Goal: Navigation & Orientation: Find specific page/section

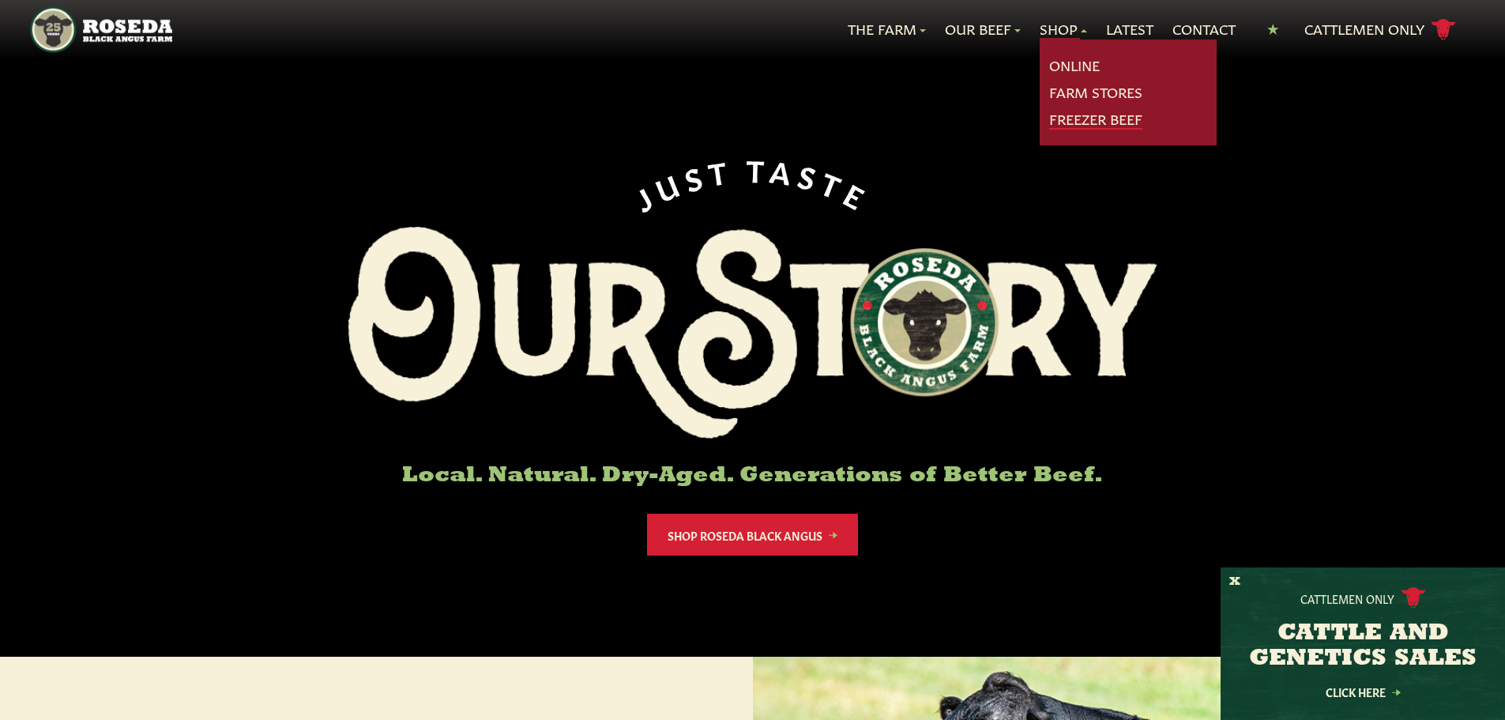
click at [1070, 120] on link "Freezer Beef" at bounding box center [1095, 119] width 93 height 21
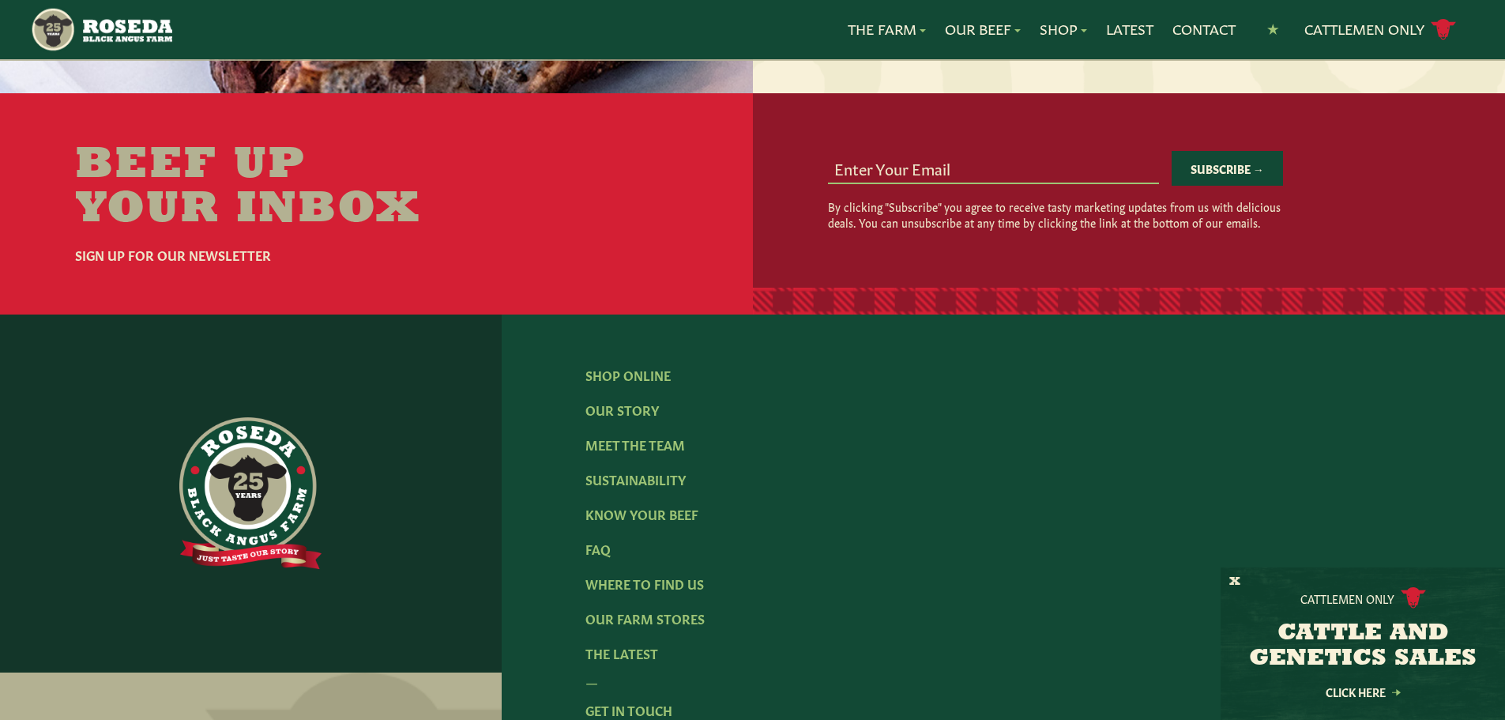
scroll to position [2119, 0]
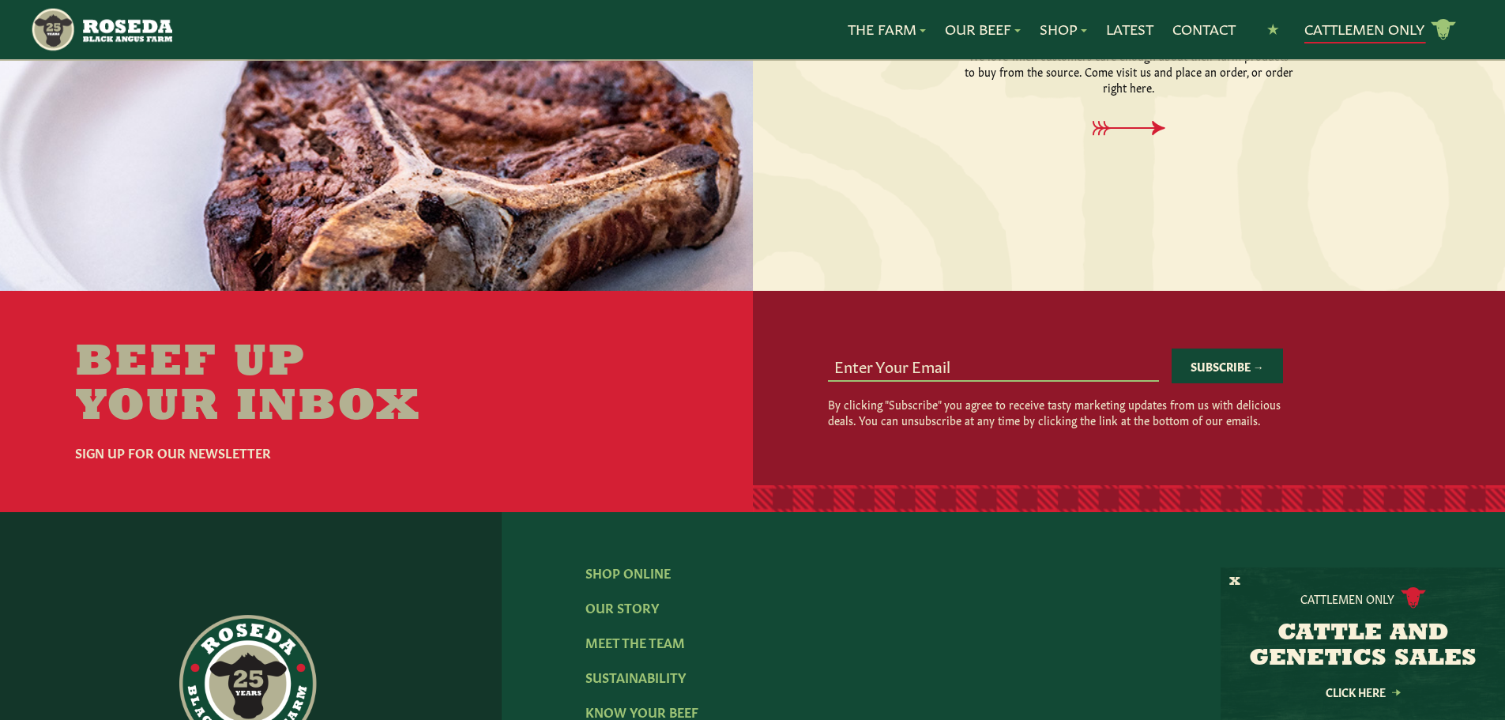
click at [1355, 26] on link "Cattlemen Only cattle icon copy Created with Sketch." at bounding box center [1380, 30] width 152 height 28
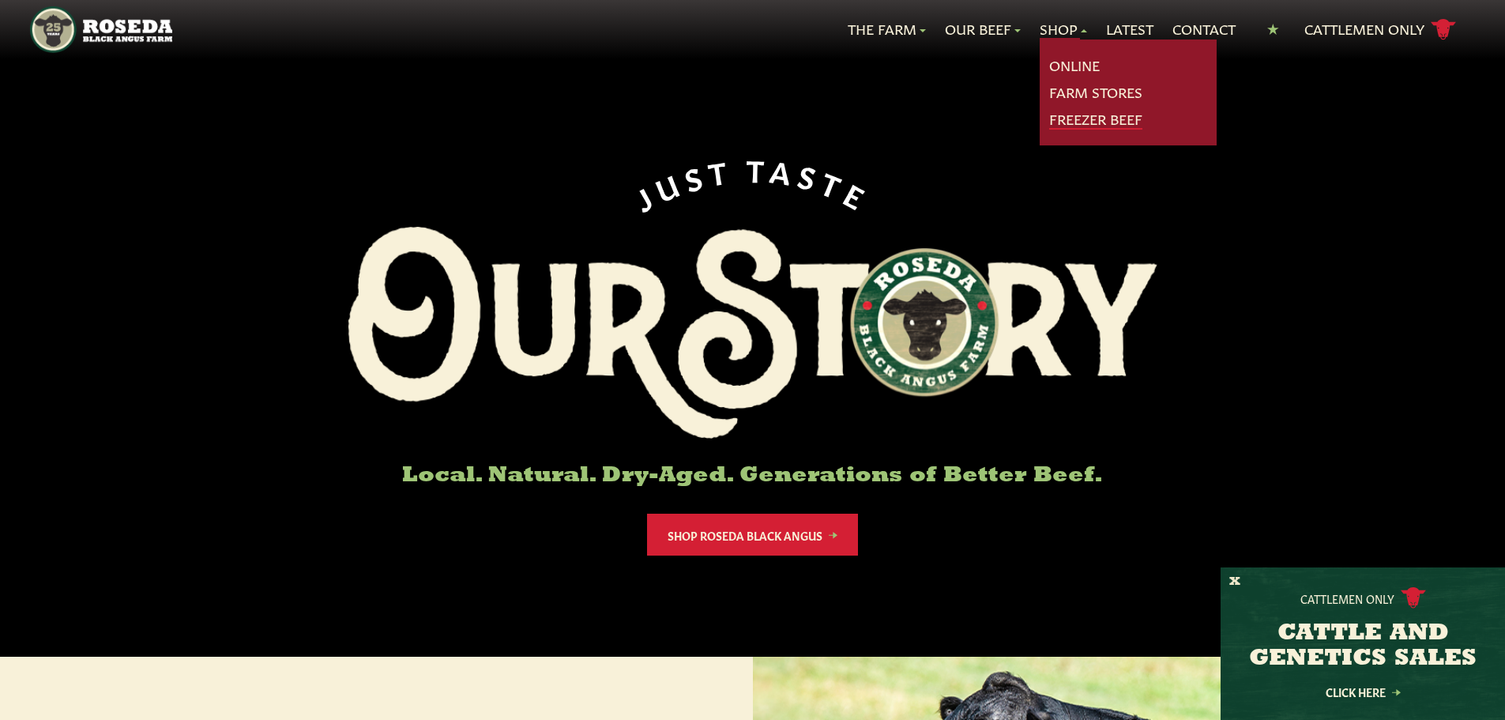
click at [1070, 118] on link "Freezer Beef" at bounding box center [1095, 119] width 93 height 21
